Goal: Task Accomplishment & Management: Manage account settings

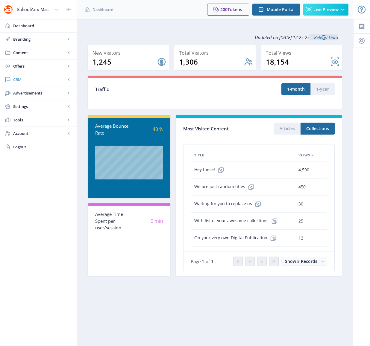
click at [27, 78] on span "CRM" at bounding box center [39, 80] width 53 height 6
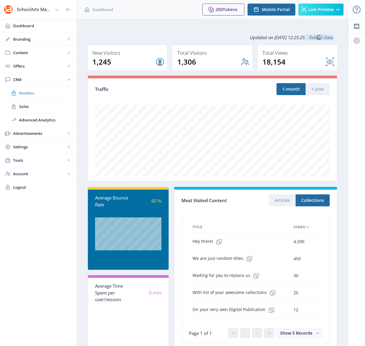
click at [29, 94] on span "Readers" at bounding box center [44, 93] width 51 height 6
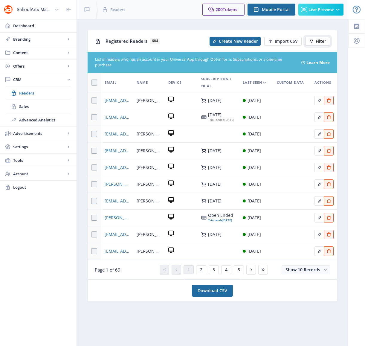
click at [316, 40] on span "Filter" at bounding box center [321, 41] width 10 height 5
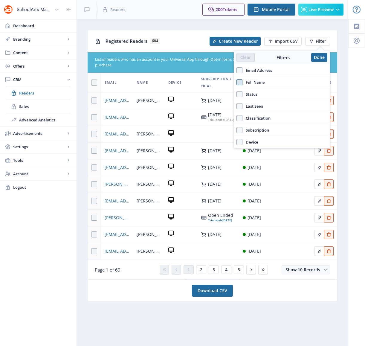
click at [240, 84] on span at bounding box center [240, 82] width 6 height 6
click at [237, 82] on input "Full Name" at bounding box center [237, 82] width 0 height 0
checkbox input "true"
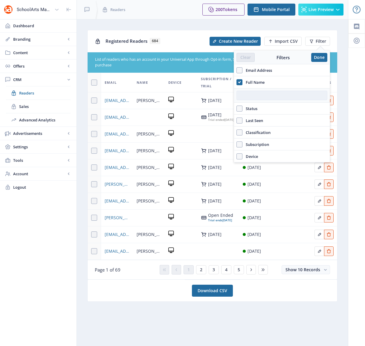
click at [263, 98] on input "text" at bounding box center [282, 96] width 91 height 10
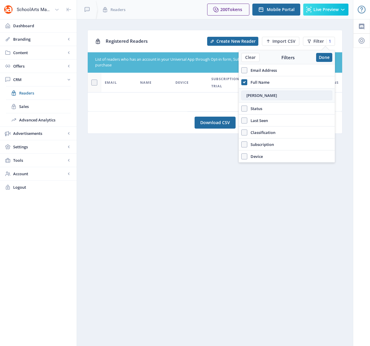
drag, startPoint x: 284, startPoint y: 91, endPoint x: 246, endPoint y: 92, distance: 37.7
click at [244, 92] on input "[PERSON_NAME]" at bounding box center [286, 96] width 91 height 10
drag, startPoint x: 267, startPoint y: 97, endPoint x: 242, endPoint y: 97, distance: 25.4
click at [242, 97] on input "[PERSON_NAME]" at bounding box center [286, 96] width 91 height 10
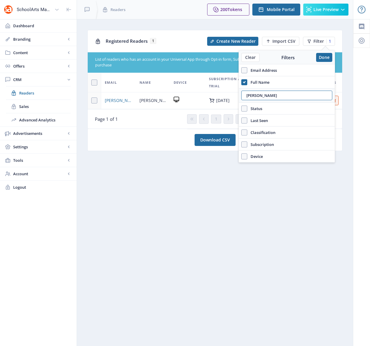
type input "[PERSON_NAME]"
click at [139, 149] on nb-card "Download CSV" at bounding box center [214, 140] width 255 height 22
click at [121, 101] on span "[PERSON_NAME][EMAIL_ADDRESS][DOMAIN_NAME]" at bounding box center [119, 100] width 28 height 7
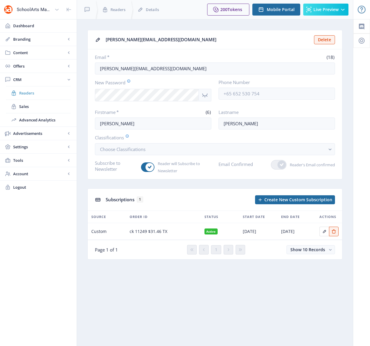
click at [28, 93] on span "Readers" at bounding box center [44, 93] width 51 height 6
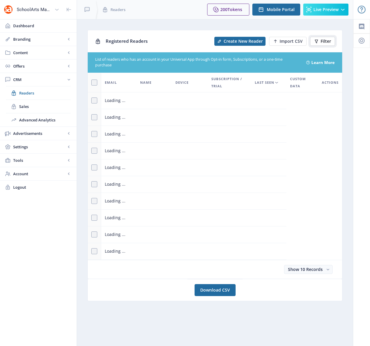
click at [326, 40] on span "Filter" at bounding box center [325, 41] width 10 height 5
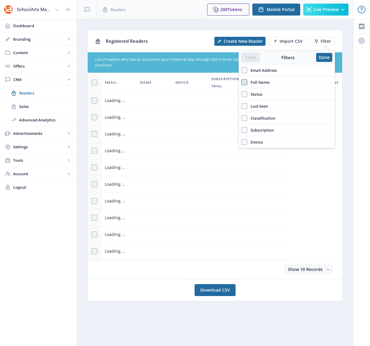
click at [243, 84] on span at bounding box center [244, 82] width 6 height 6
click at [241, 82] on input "Full Name" at bounding box center [241, 82] width 0 height 0
checkbox input "true"
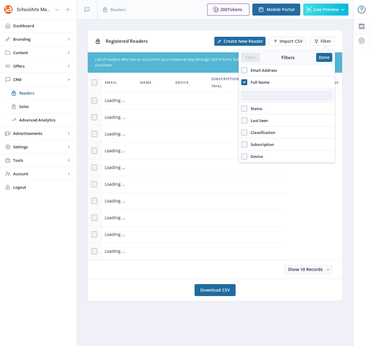
click at [279, 96] on input "text" at bounding box center [286, 96] width 91 height 10
type input "[PERSON_NAME]"
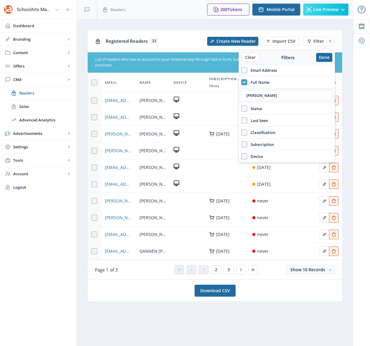
click at [243, 83] on icon at bounding box center [244, 82] width 3 height 6
click at [241, 82] on input "Full Name" at bounding box center [241, 82] width 0 height 0
checkbox input "false"
click at [247, 72] on span at bounding box center [244, 70] width 6 height 6
click at [241, 70] on input "Email Address" at bounding box center [241, 70] width 0 height 0
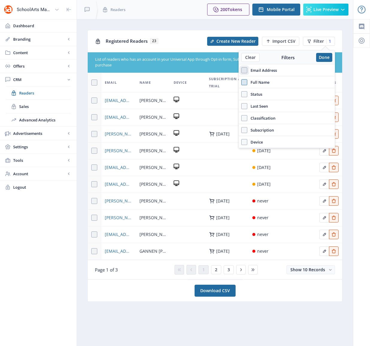
checkbox input "true"
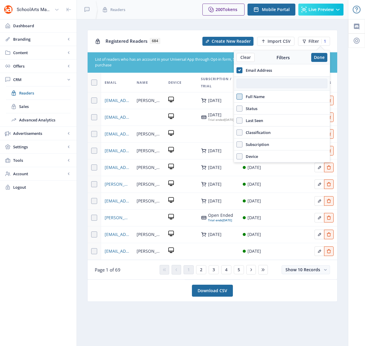
click at [250, 85] on input "text" at bounding box center [282, 84] width 91 height 10
paste input "[EMAIL_ADDRESS][DOMAIN_NAME]"
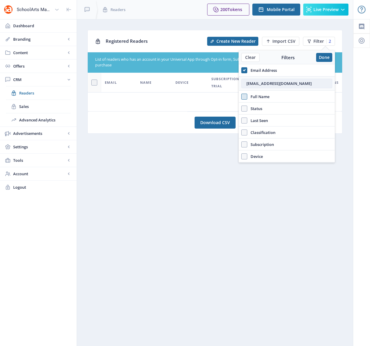
type input "[EMAIL_ADDRESS][DOMAIN_NAME]"
drag, startPoint x: 247, startPoint y: 83, endPoint x: 240, endPoint y: 84, distance: 6.6
click at [240, 84] on div "[EMAIL_ADDRESS][DOMAIN_NAME]" at bounding box center [287, 83] width 96 height 14
click at [323, 56] on button "Done" at bounding box center [324, 57] width 16 height 9
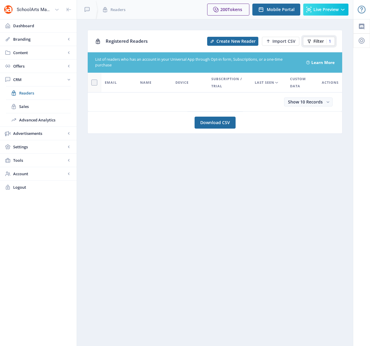
click at [322, 42] on span "Filter" at bounding box center [318, 41] width 10 height 5
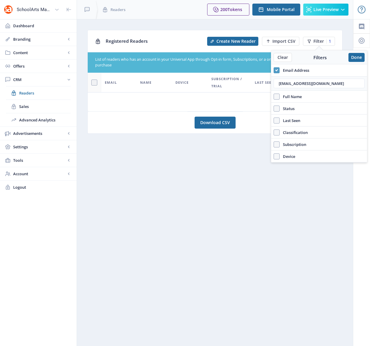
click at [277, 72] on span at bounding box center [277, 70] width 6 height 6
click at [274, 70] on input "Email Address" at bounding box center [274, 70] width 0 height 0
checkbox input "false"
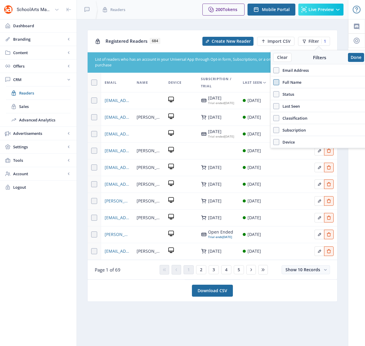
click at [277, 81] on span at bounding box center [277, 82] width 6 height 6
click at [274, 82] on input "Full Name" at bounding box center [274, 82] width 0 height 0
checkbox input "true"
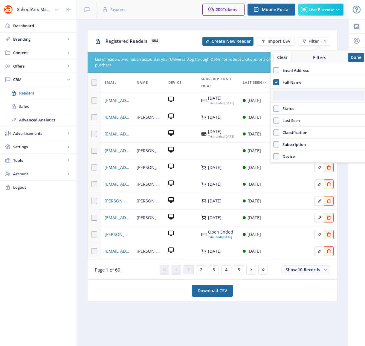
click at [280, 96] on input "text" at bounding box center [319, 96] width 91 height 10
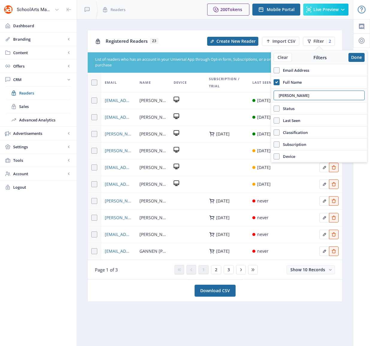
type input "[PERSON_NAME]"
click at [215, 272] on span "2" at bounding box center [216, 270] width 2 height 5
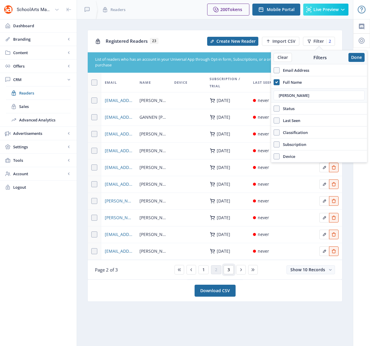
click at [230, 271] on button "3" at bounding box center [229, 269] width 10 height 9
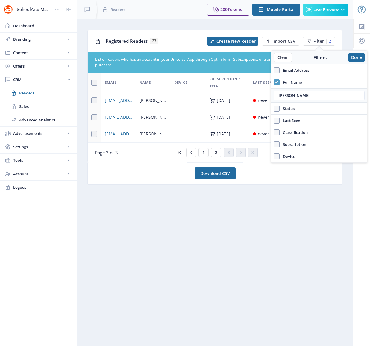
click at [277, 82] on use at bounding box center [276, 82] width 3 height 2
click at [274, 82] on input "Full Name" at bounding box center [274, 82] width 0 height 0
checkbox input "false"
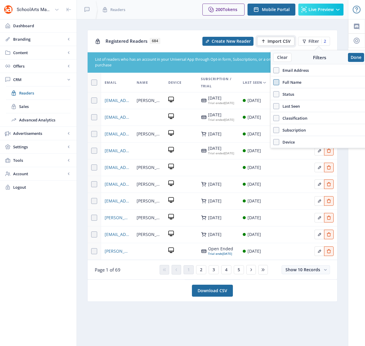
click at [282, 42] on span "Import CSV" at bounding box center [279, 41] width 23 height 5
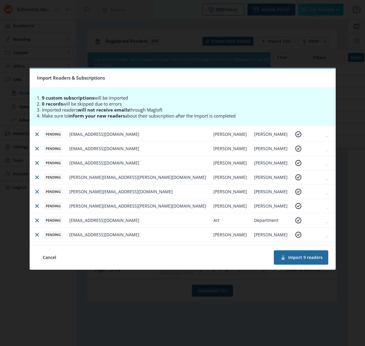
scroll to position [26, 0]
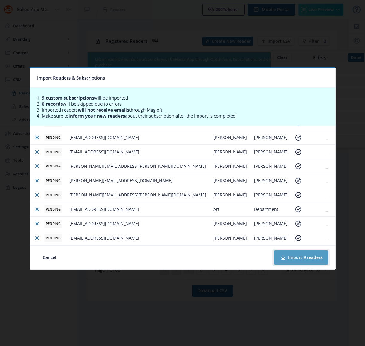
click at [307, 259] on button "Import 9 readers" at bounding box center [301, 257] width 54 height 14
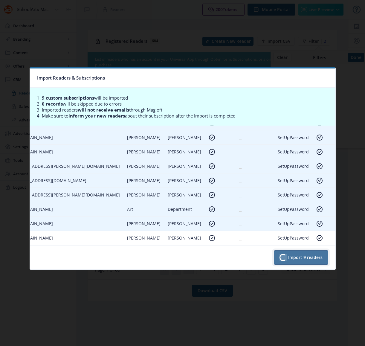
scroll to position [26, 156]
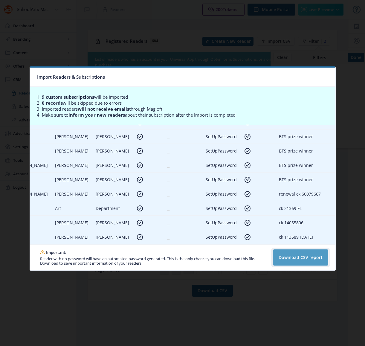
click at [299, 257] on button "Download CSV report" at bounding box center [300, 258] width 55 height 16
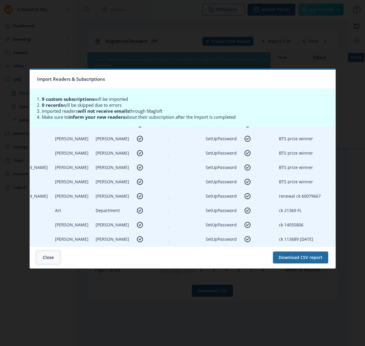
click at [44, 257] on button "Close" at bounding box center [48, 258] width 22 height 12
